Goal: Task Accomplishment & Management: Manage account settings

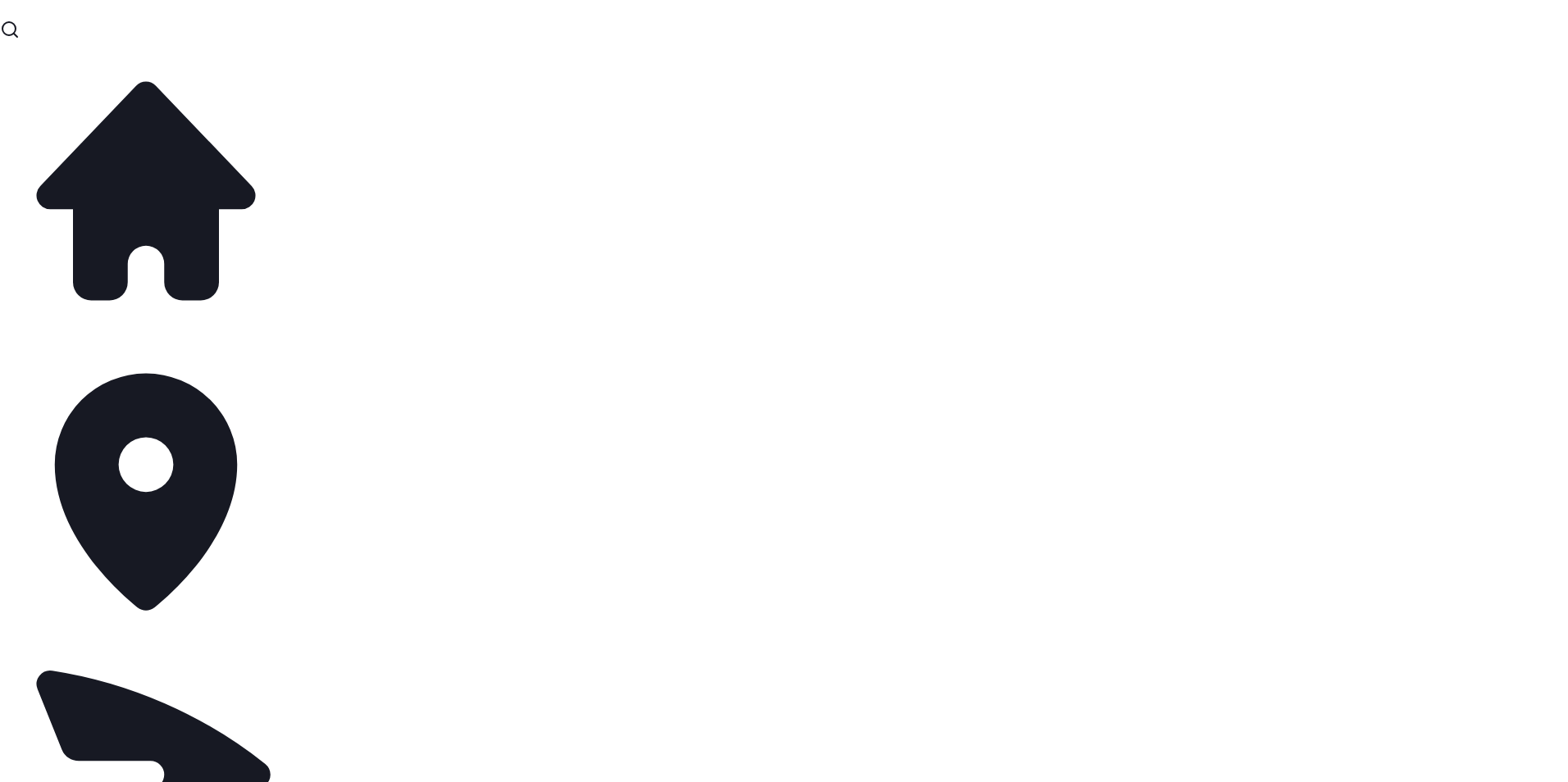
scroll to position [672, 213]
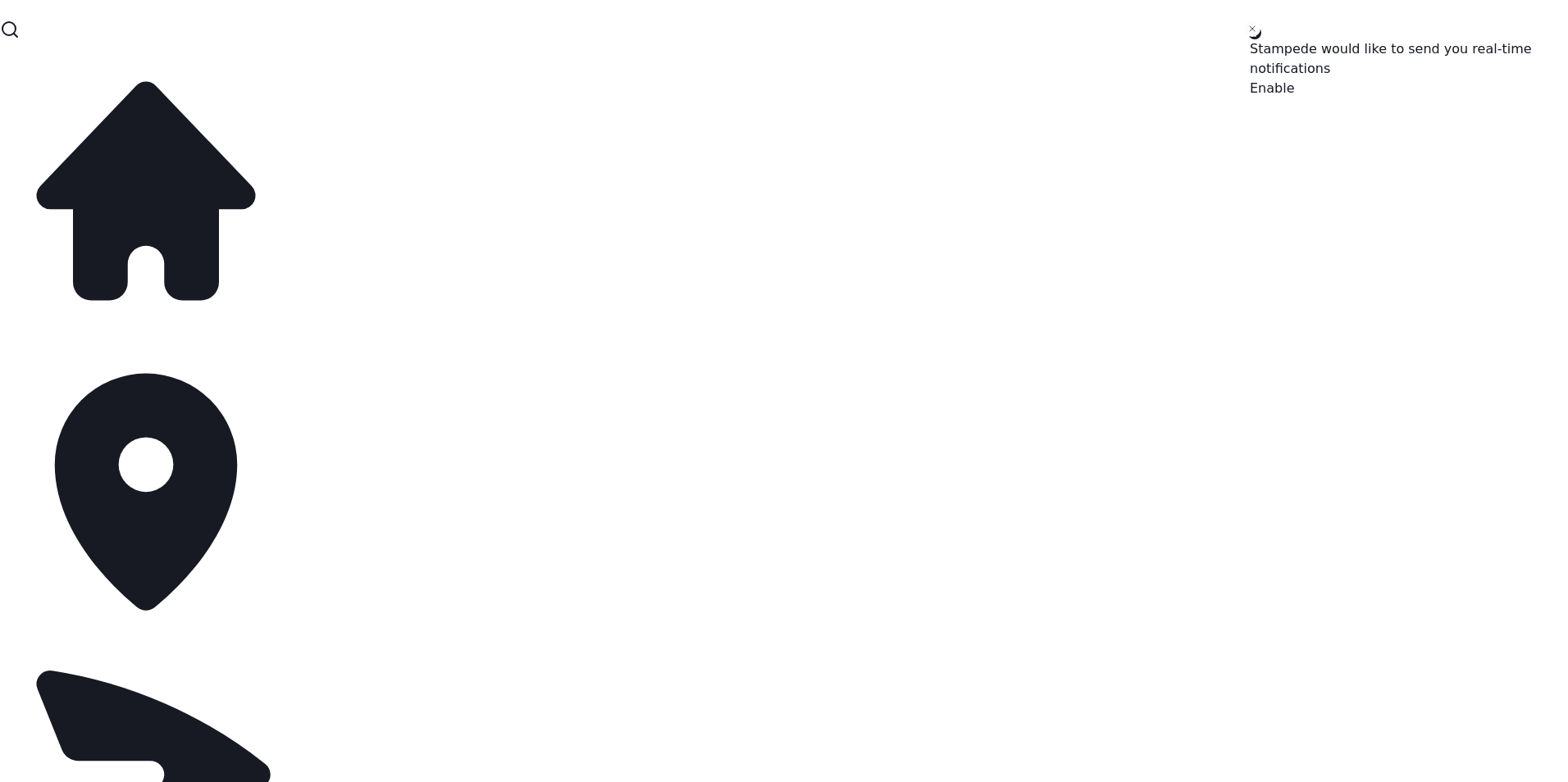
drag, startPoint x: 421, startPoint y: 212, endPoint x: 461, endPoint y: 323, distance: 118.0
drag, startPoint x: 461, startPoint y: 323, endPoint x: 543, endPoint y: 402, distance: 113.9
drag, startPoint x: 588, startPoint y: 232, endPoint x: 463, endPoint y: 178, distance: 136.2
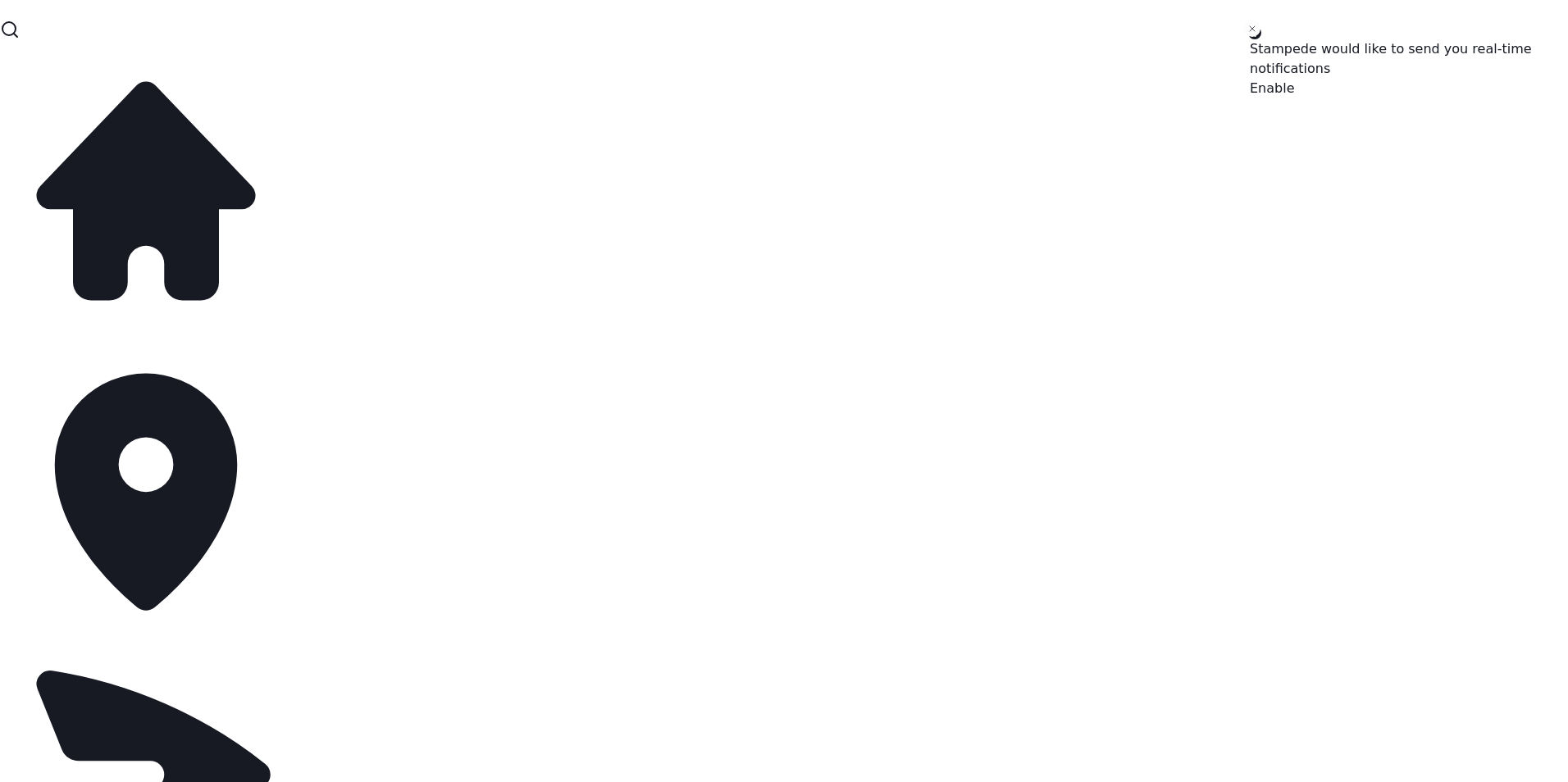
drag, startPoint x: 463, startPoint y: 178, endPoint x: 538, endPoint y: 371, distance: 207.1
click at [1295, 79] on button "Enable" at bounding box center [1272, 89] width 45 height 19
